Goal: Communication & Community: Answer question/provide support

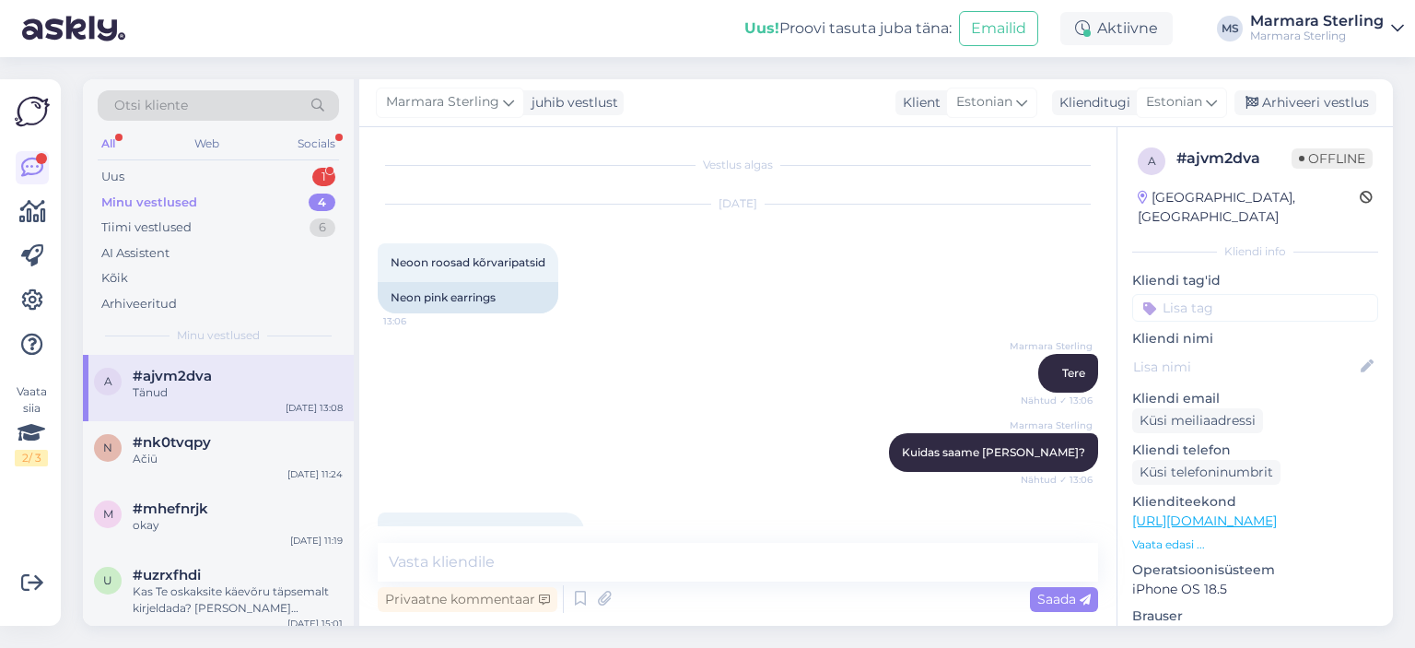
scroll to position [378, 0]
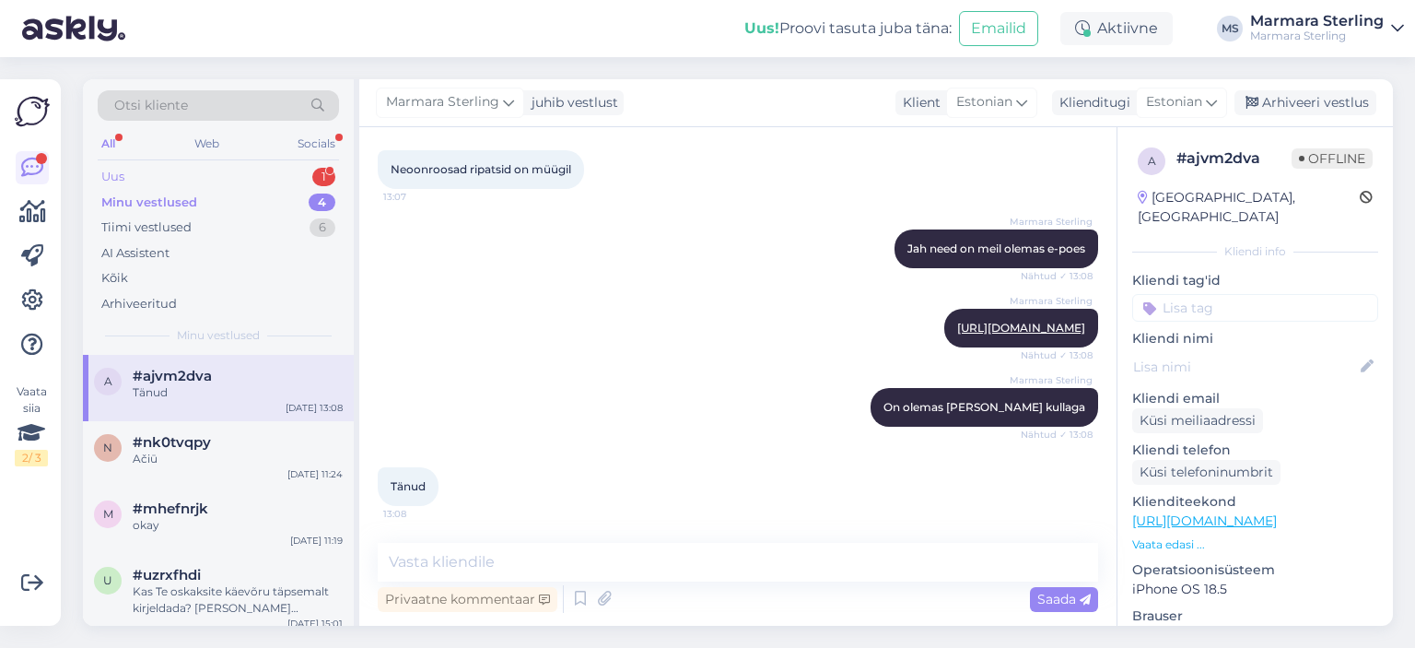
click at [265, 173] on div "Uus 1" at bounding box center [218, 177] width 241 height 26
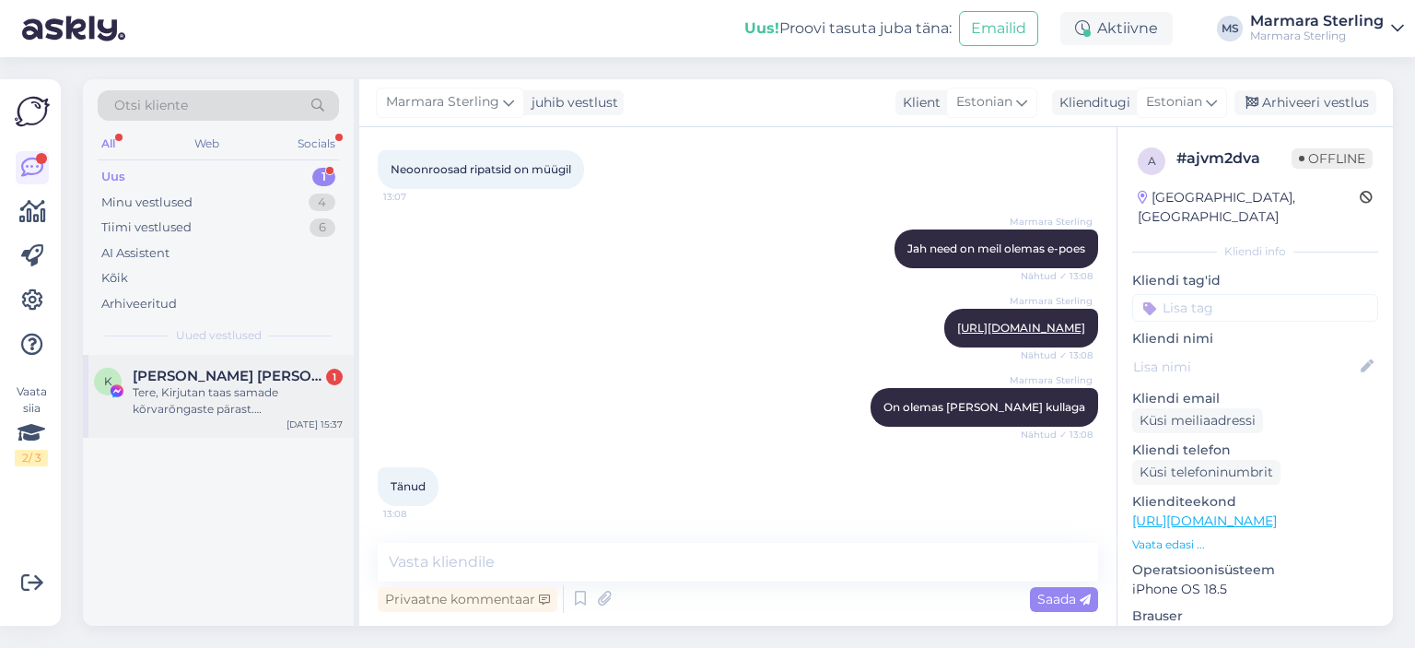
click at [288, 392] on div "Tere, Kirjutan taas samade kõrvarõngaste pärast. [PERSON_NAME] uuesti sama prob…" at bounding box center [238, 400] width 210 height 33
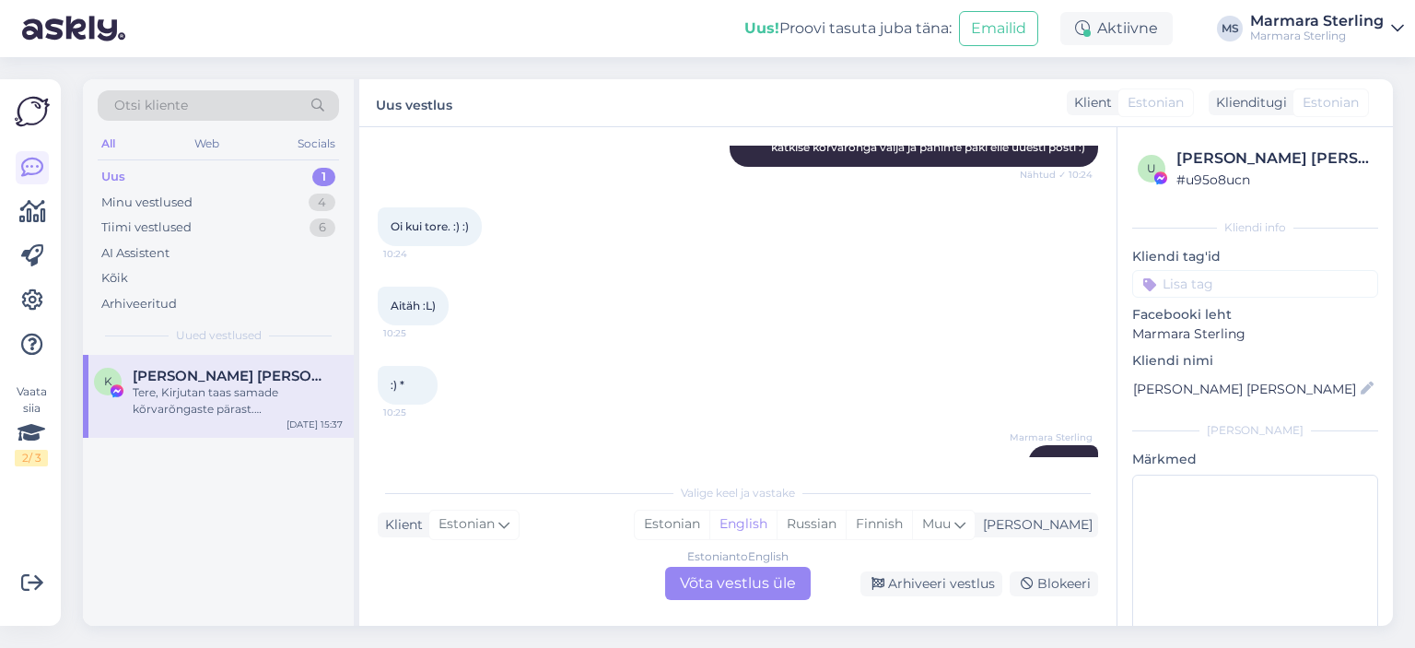
scroll to position [1838, 0]
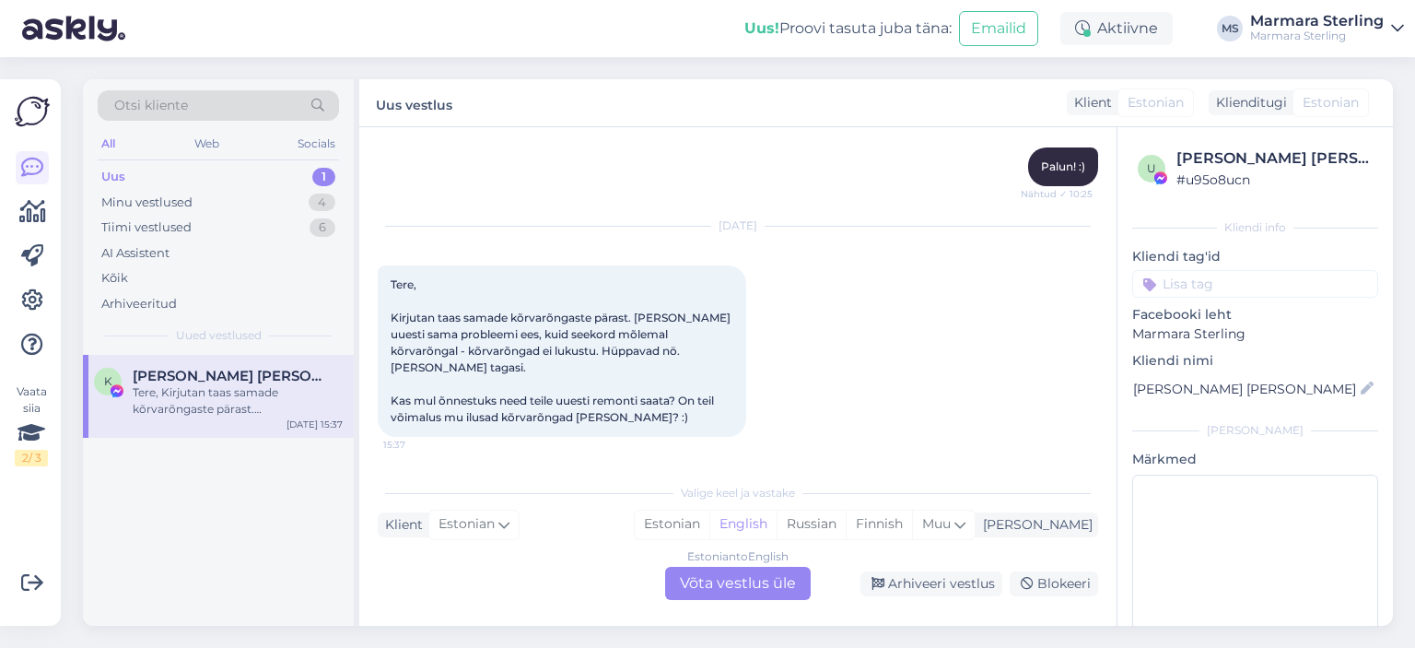
click at [770, 575] on div "Estonian to English Võta vestlus üle" at bounding box center [738, 583] width 146 height 33
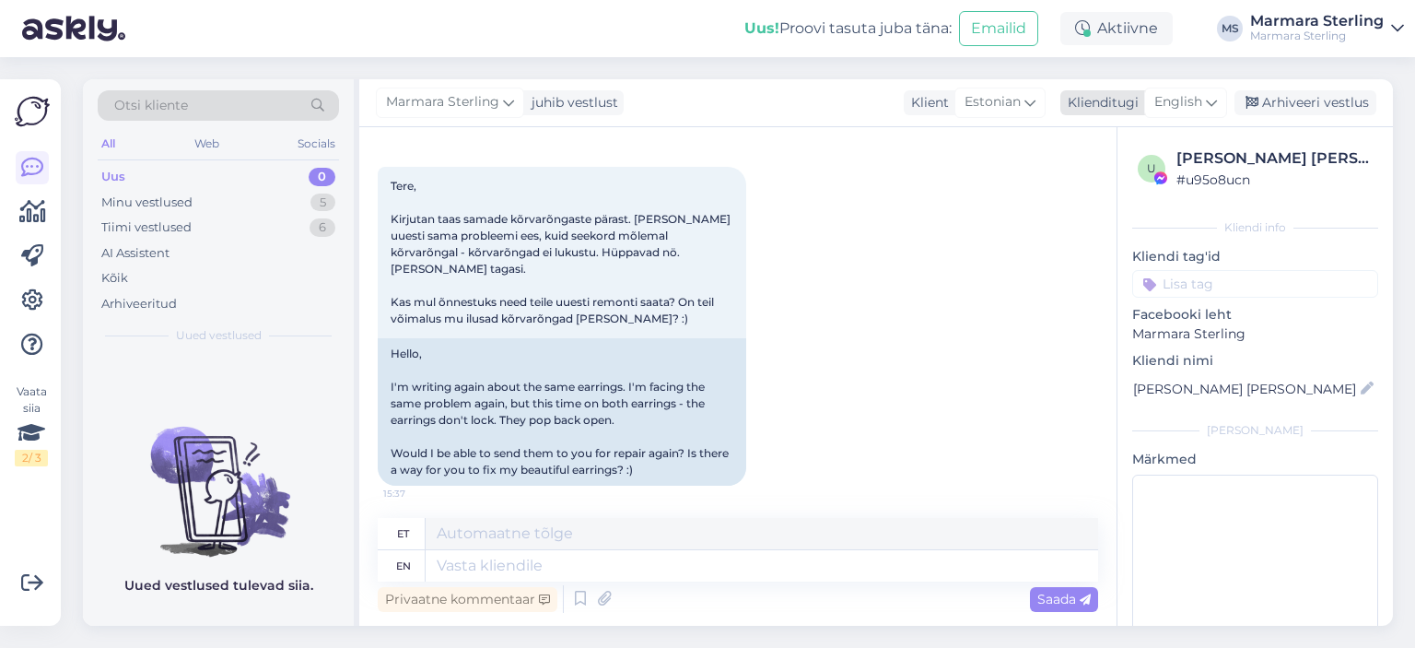
click at [1182, 93] on span "English" at bounding box center [1179, 102] width 48 height 20
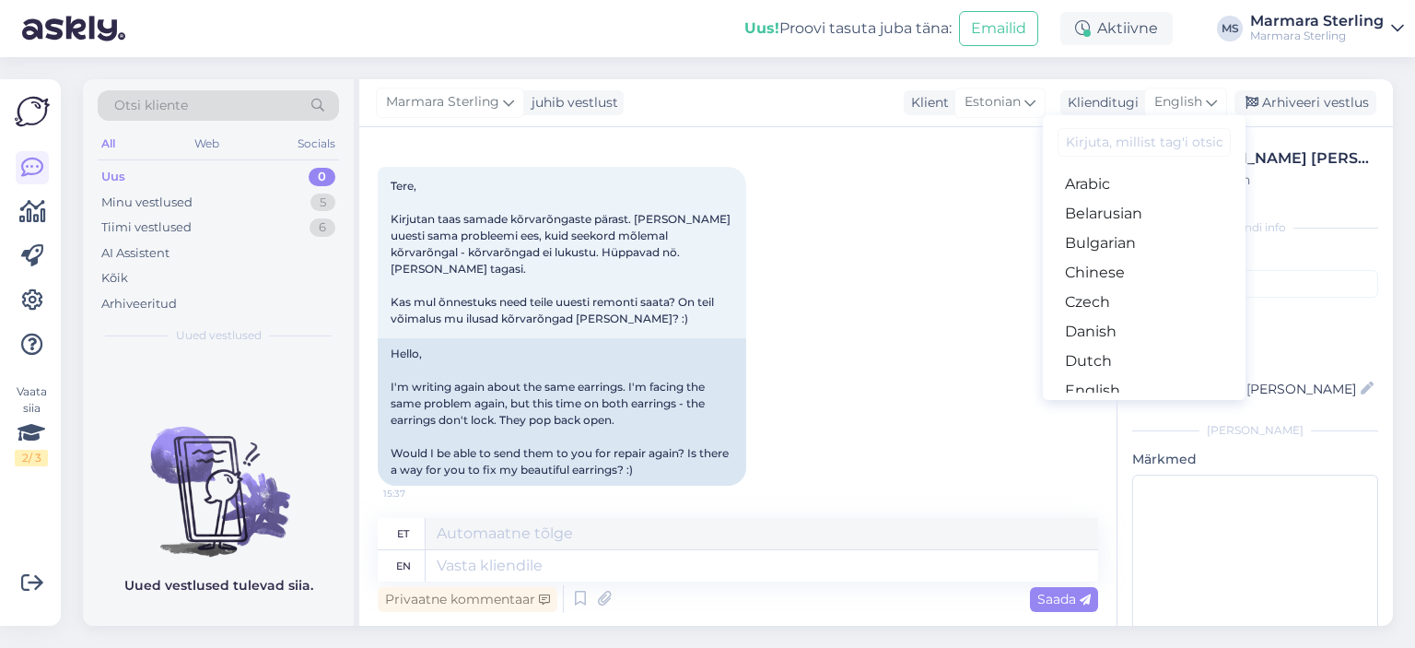
click at [1110, 405] on link "Estonian" at bounding box center [1144, 419] width 203 height 29
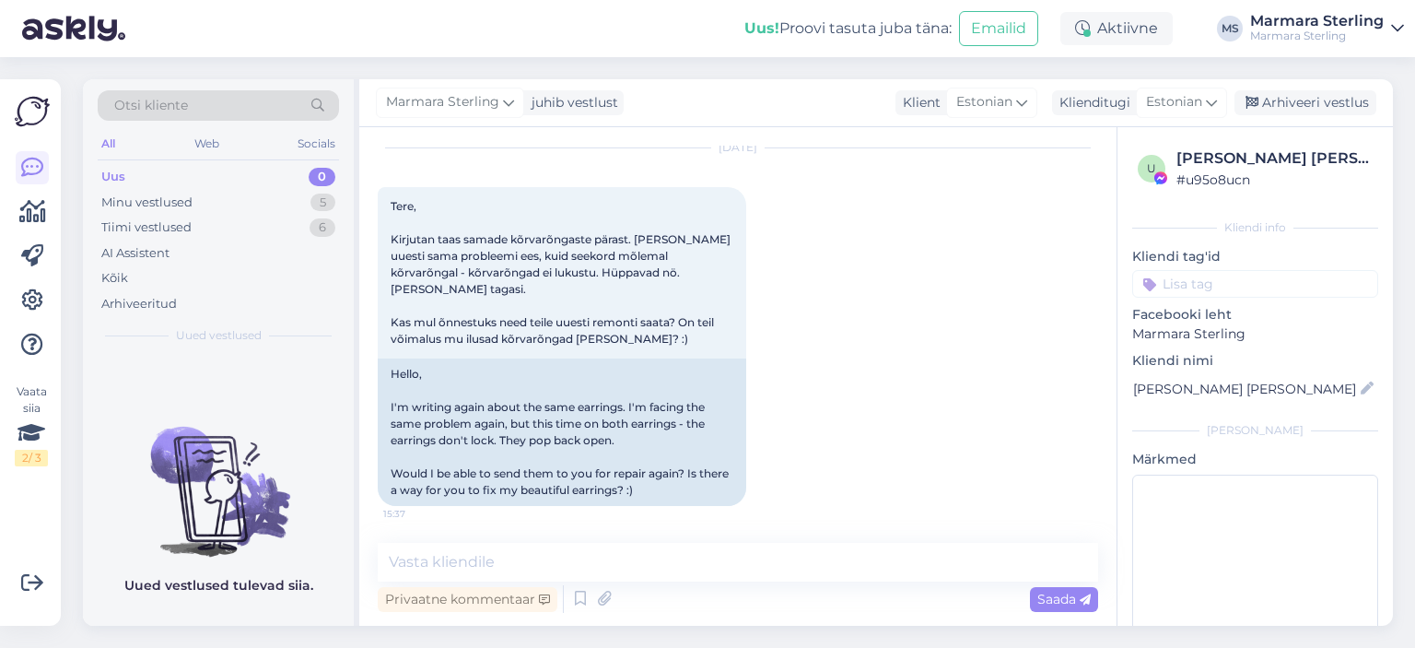
scroll to position [2010, 0]
click at [720, 580] on textarea at bounding box center [738, 562] width 721 height 39
type textarea "Tere!"
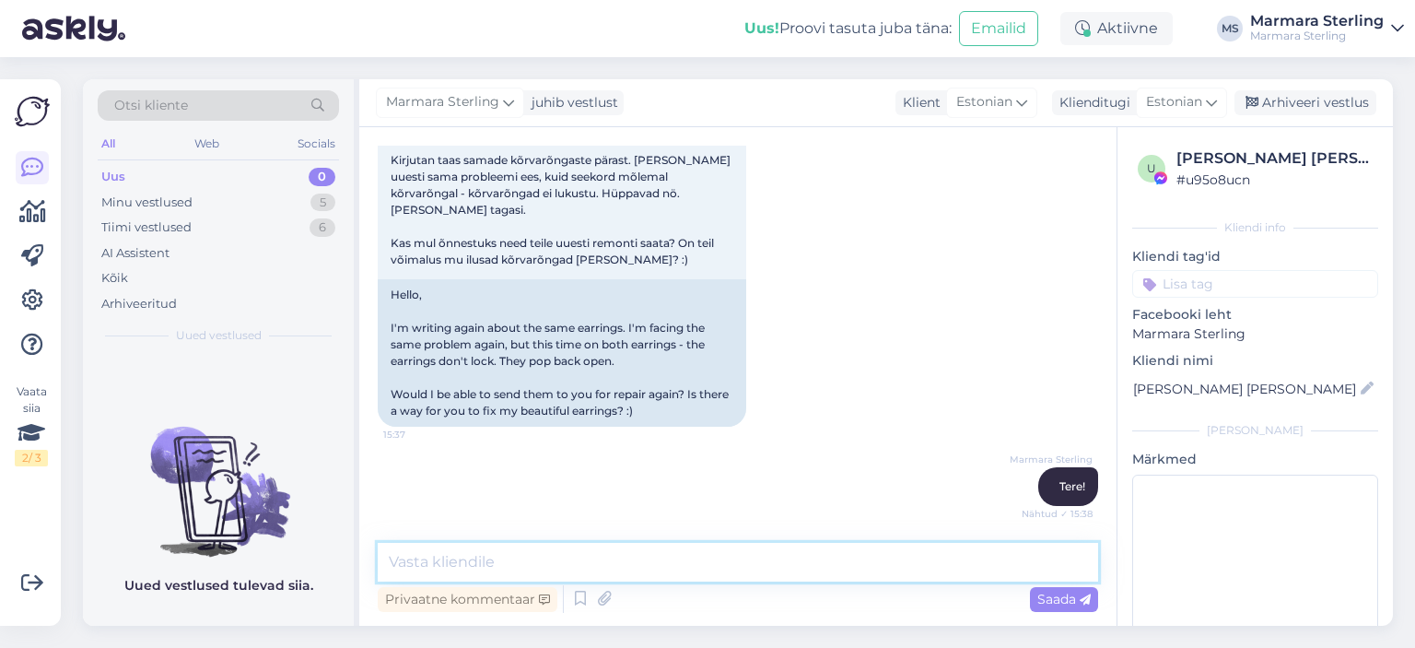
scroll to position [2089, 0]
click at [713, 574] on textarea at bounding box center [738, 562] width 721 height 39
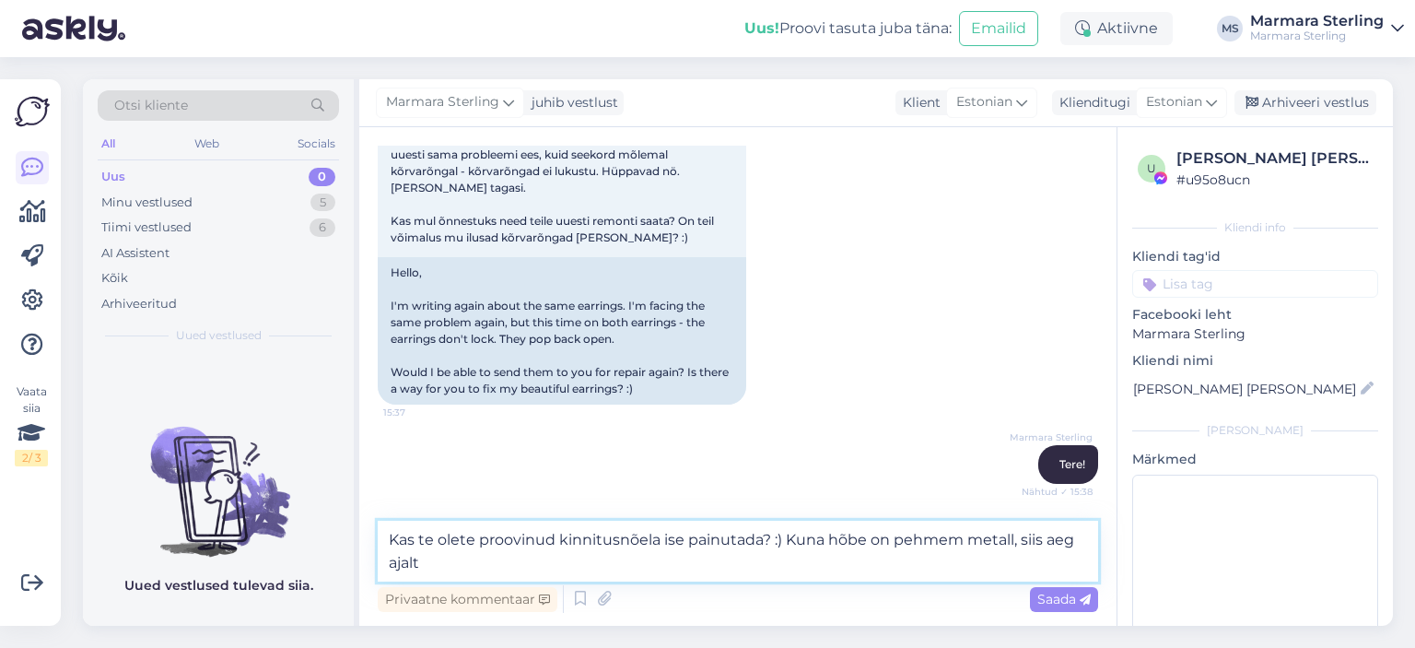
scroll to position [2111, 0]
click at [937, 559] on textarea "Kas te olete proovinud kinnitusnõela ise painutada? :) Kuna hõbe on pehmem meta…" at bounding box center [738, 551] width 721 height 61
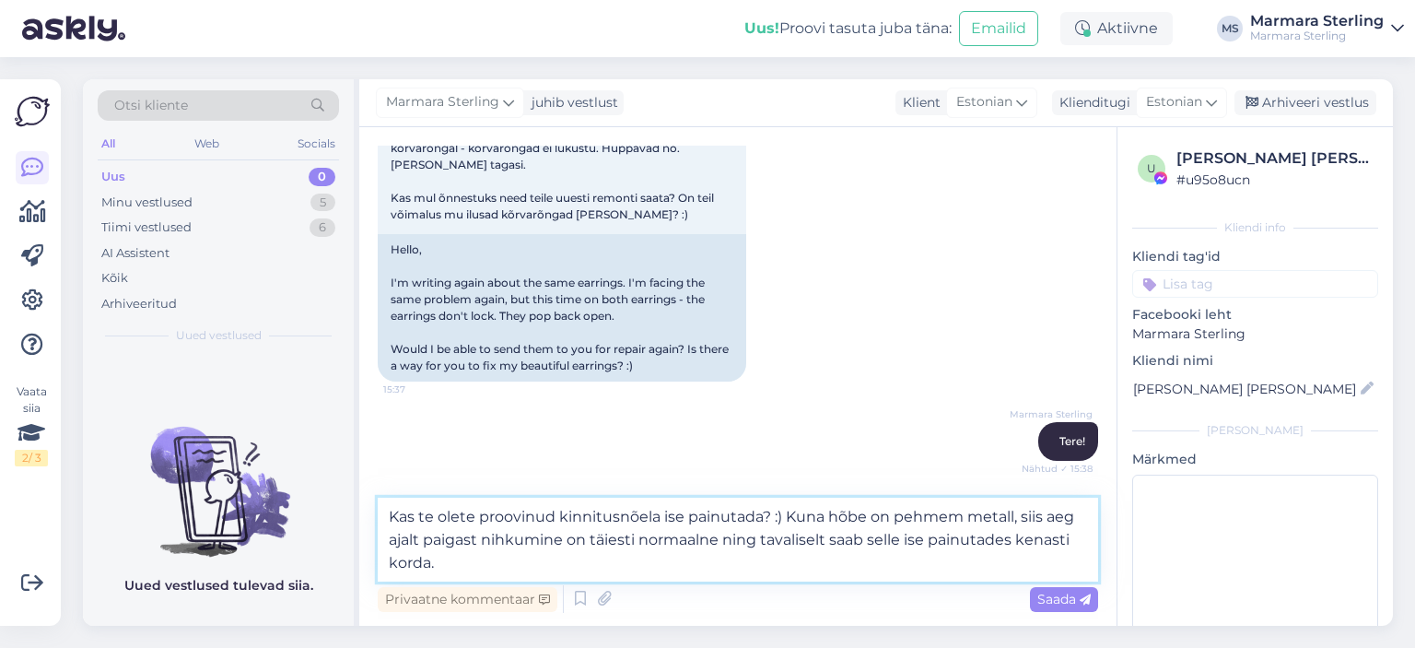
click at [761, 514] on textarea "Kas te olete proovinud kinnitusnõela ise painutada? :) Kuna hõbe on pehmem meta…" at bounding box center [738, 540] width 721 height 84
click at [887, 559] on textarea "Kas te olete proovinud kinnitusnõela ise painutada õigesse asendisse? :) Kuna h…" at bounding box center [738, 540] width 721 height 84
click at [609, 541] on textarea "Kas te olete proovinud kinnitusnõela ise painutada õigesse asendisse? :) Kuna h…" at bounding box center [738, 540] width 721 height 84
click at [675, 557] on textarea "Kas te olete proovinud kinnitusnõela ise painutada õigesse asendisse? :) Kuna h…" at bounding box center [738, 540] width 721 height 84
type textarea "Kas te olete proovinud kinnitusnõela ise painutada õigesse asendisse? :) Kuna h…"
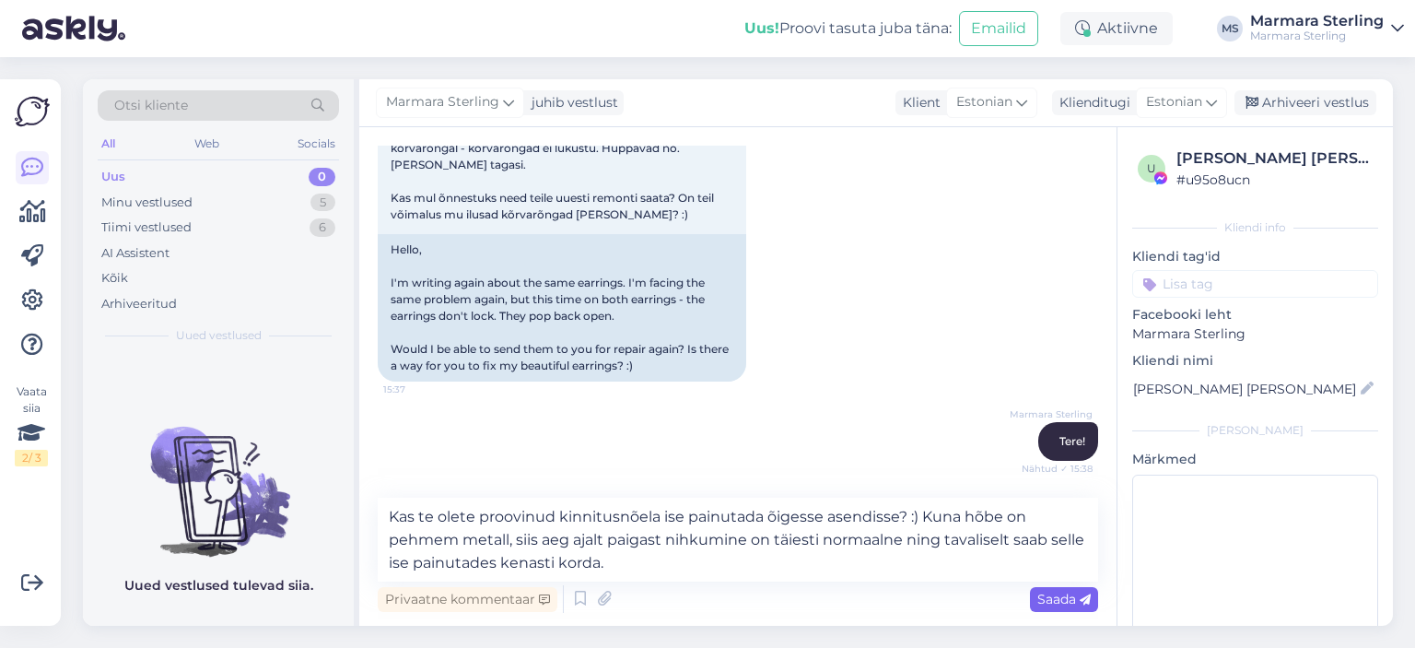
click at [1091, 605] on div "Saada" at bounding box center [1064, 599] width 68 height 25
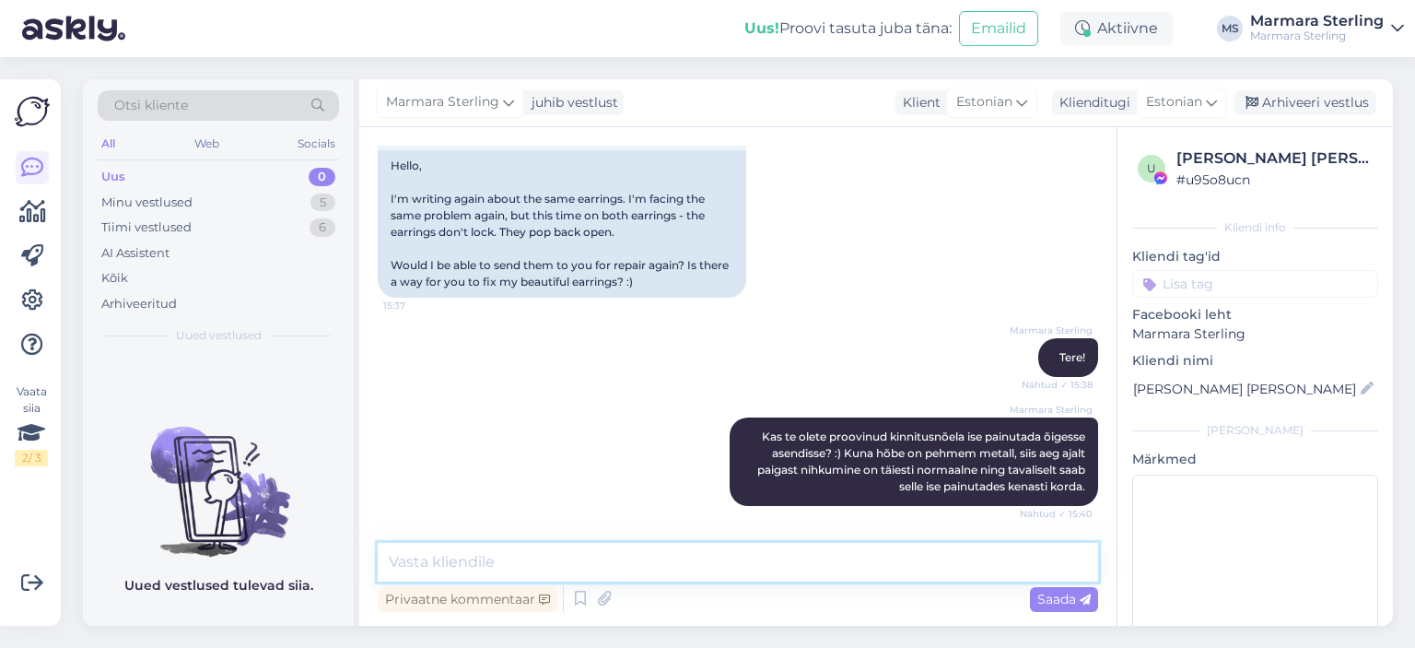
click at [871, 551] on textarea at bounding box center [738, 562] width 721 height 39
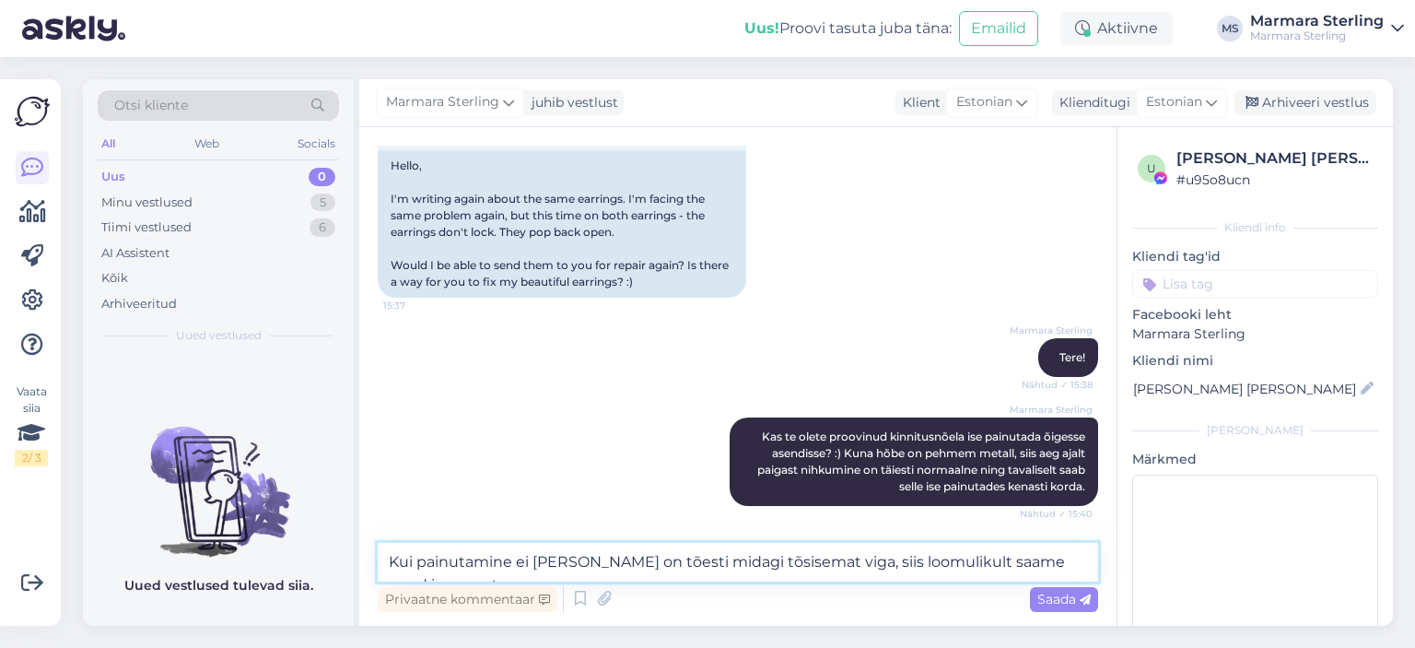
scroll to position [2240, 0]
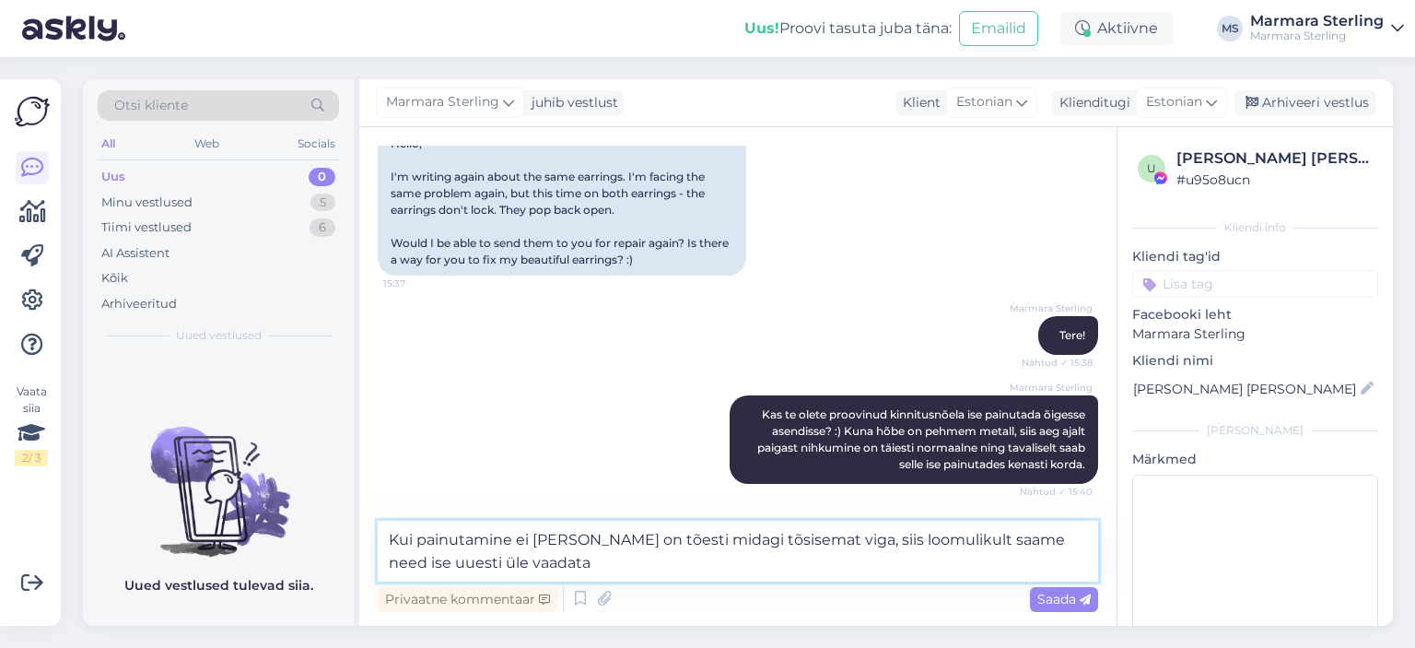
click at [811, 543] on textarea "Kui painutamine ei [PERSON_NAME] on tõesti midagi tõsisemat viga, siis loomulik…" at bounding box center [738, 551] width 721 height 61
type textarea "Kui painutamine ei [PERSON_NAME] on tõesti midagi korrast ära, siis loomulikult…"
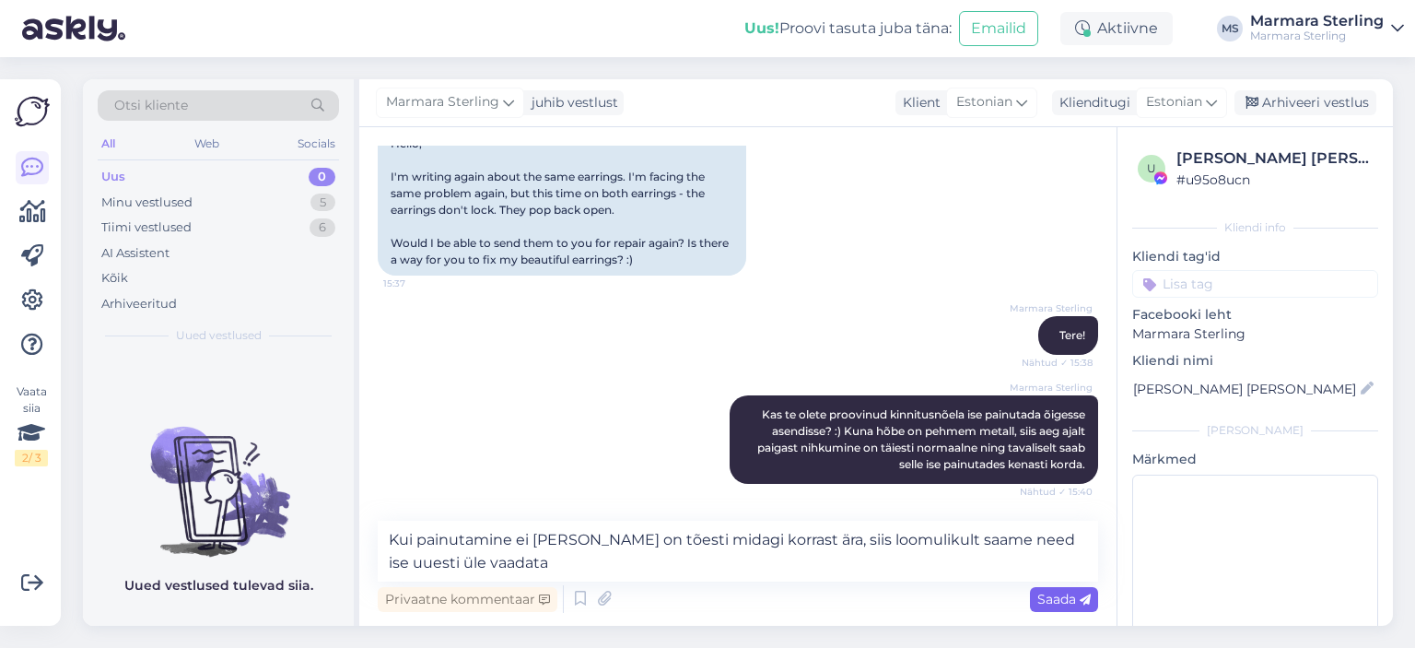
click at [1051, 611] on div "Saada" at bounding box center [1064, 599] width 68 height 25
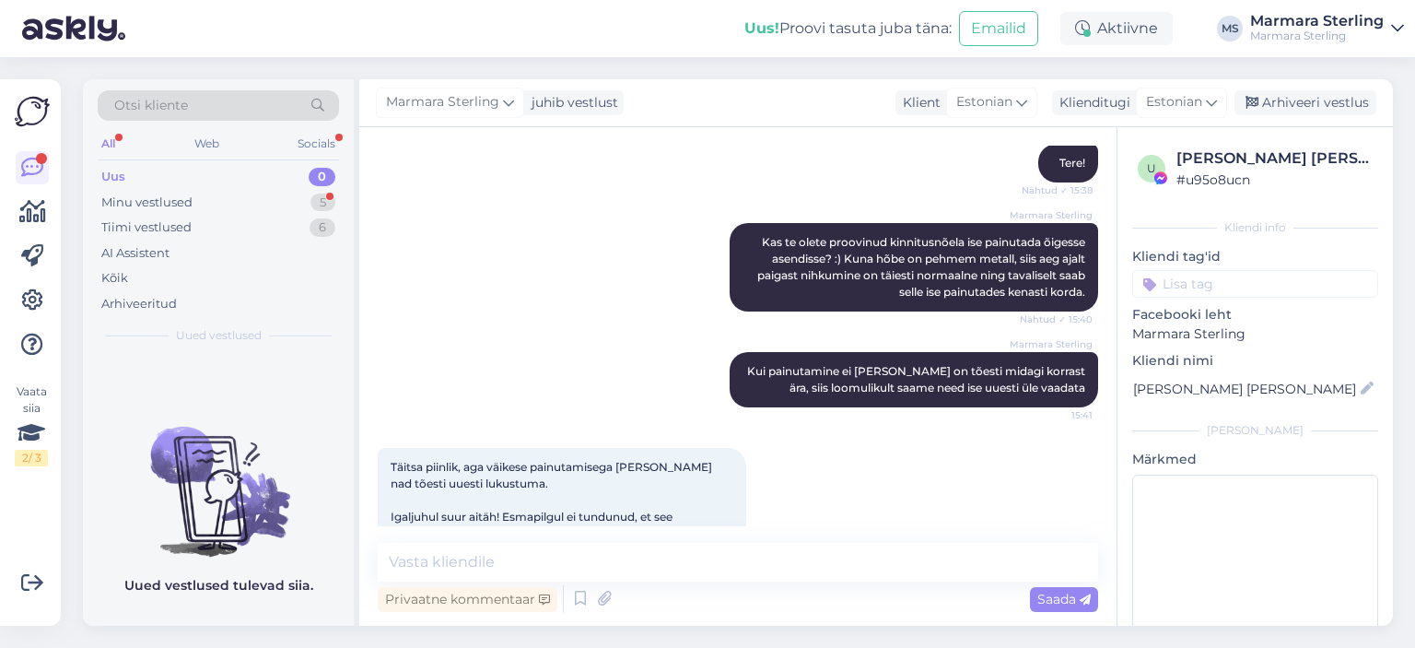
scroll to position [2460, 0]
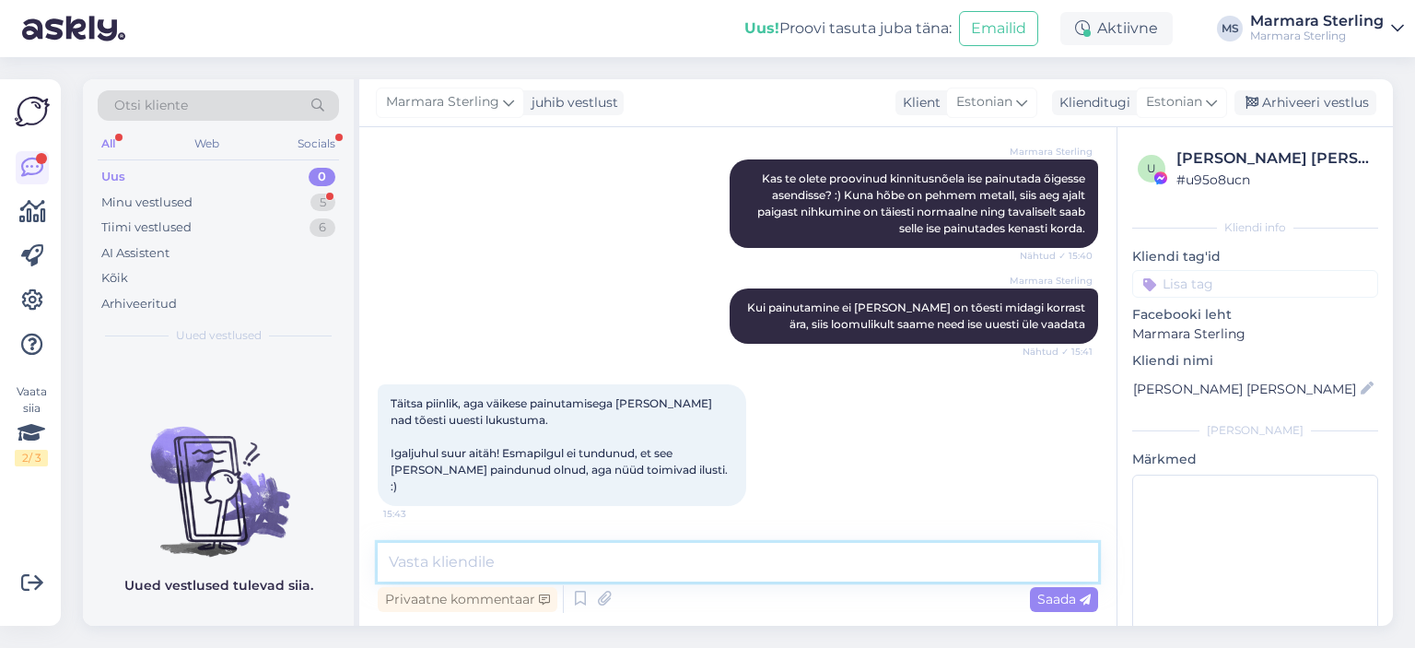
click at [641, 564] on textarea at bounding box center [738, 562] width 721 height 39
type textarea "Meil on seda hea meel kuulda! :)"
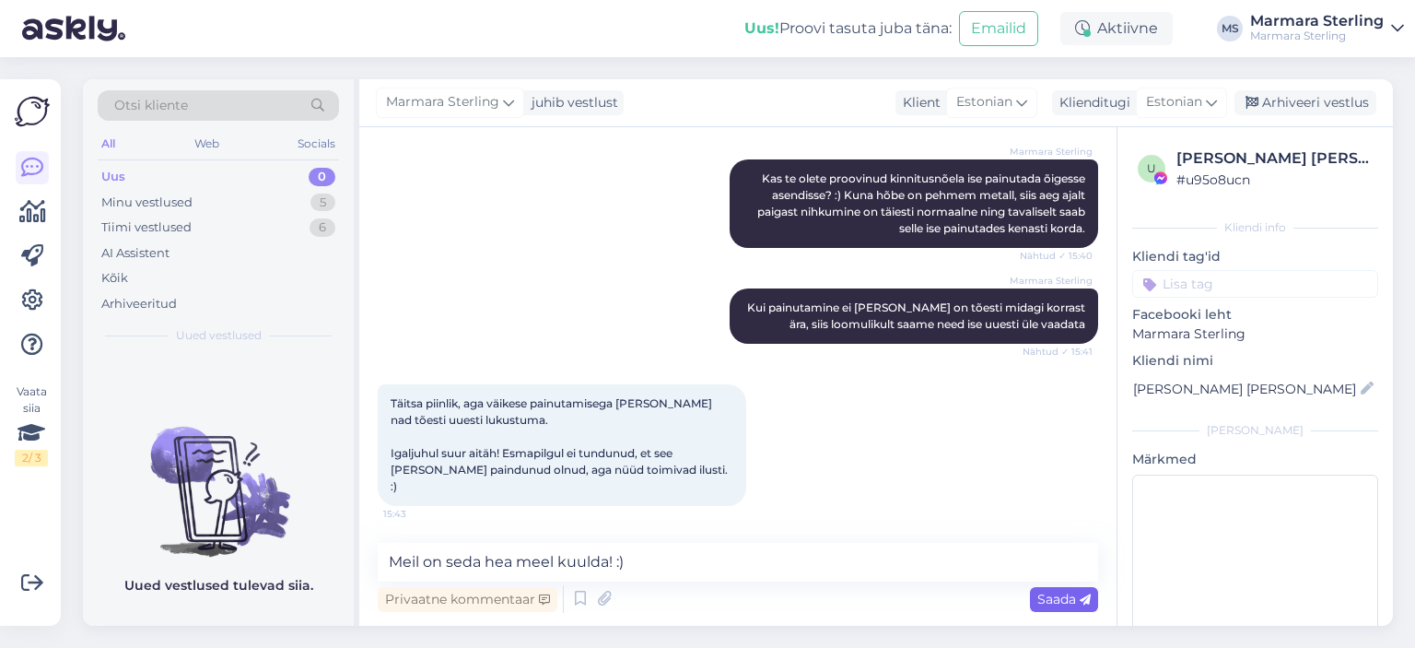
click at [1095, 600] on div "Saada" at bounding box center [1064, 599] width 68 height 25
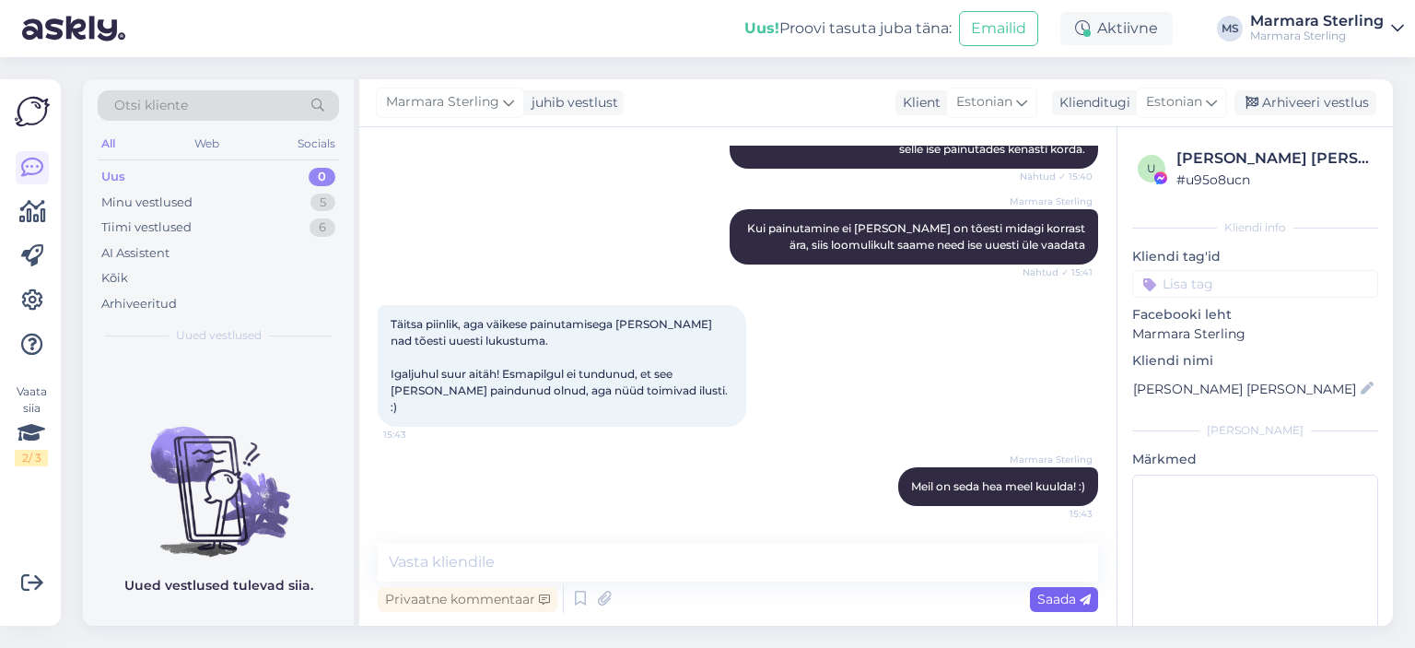
scroll to position [2539, 0]
